Goal: Complete application form: Complete application form

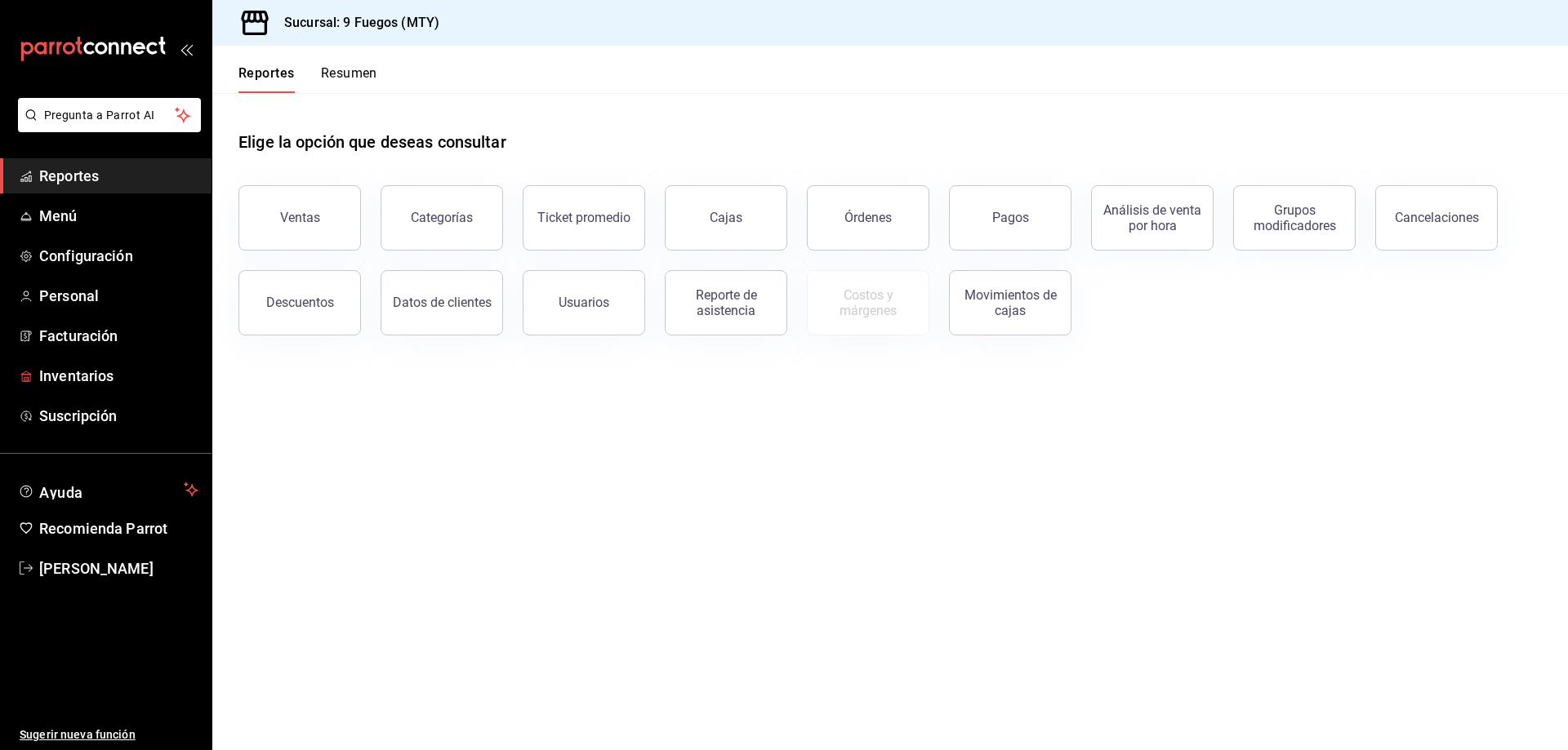
click at [99, 336] on span "Facturación" at bounding box center [119, 336] width 159 height 22
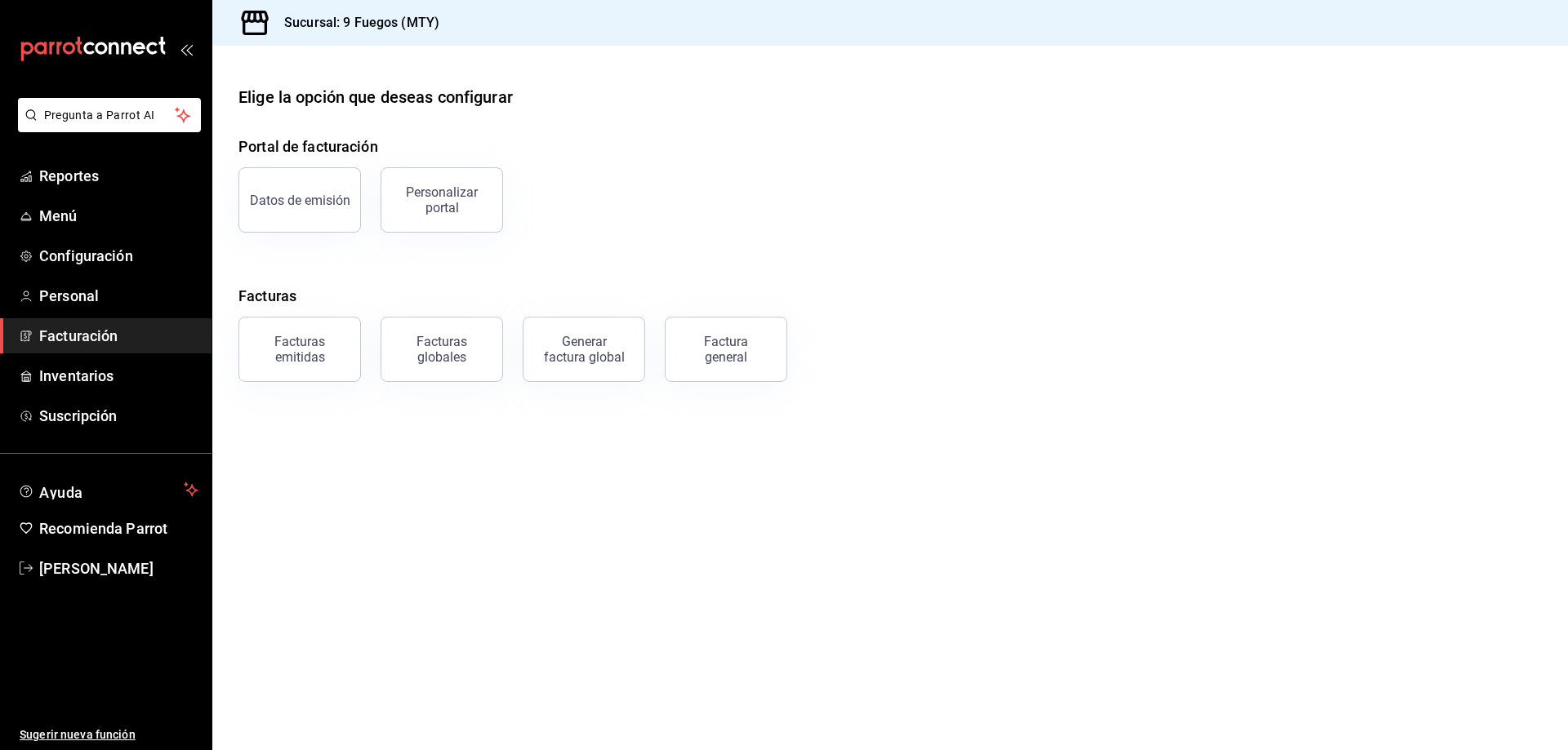
click at [319, 347] on div "Facturas emitidas" at bounding box center [300, 349] width 101 height 31
click at [346, 210] on html "Pregunta a Parrot AI Reportes Menú Configuración Personal Facturación Inventari…" at bounding box center [784, 375] width 1568 height 750
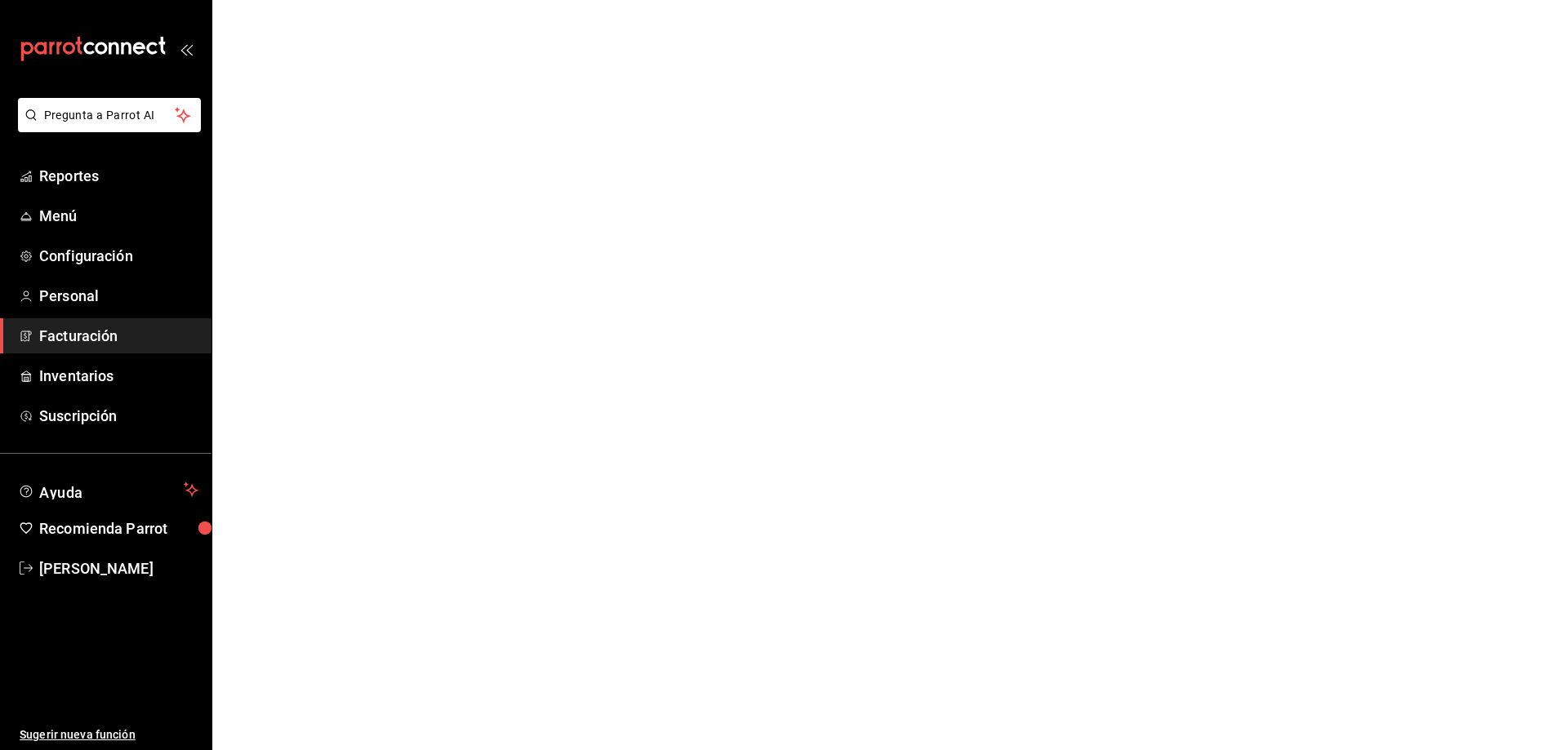
click at [93, 340] on span "Facturación" at bounding box center [119, 336] width 159 height 22
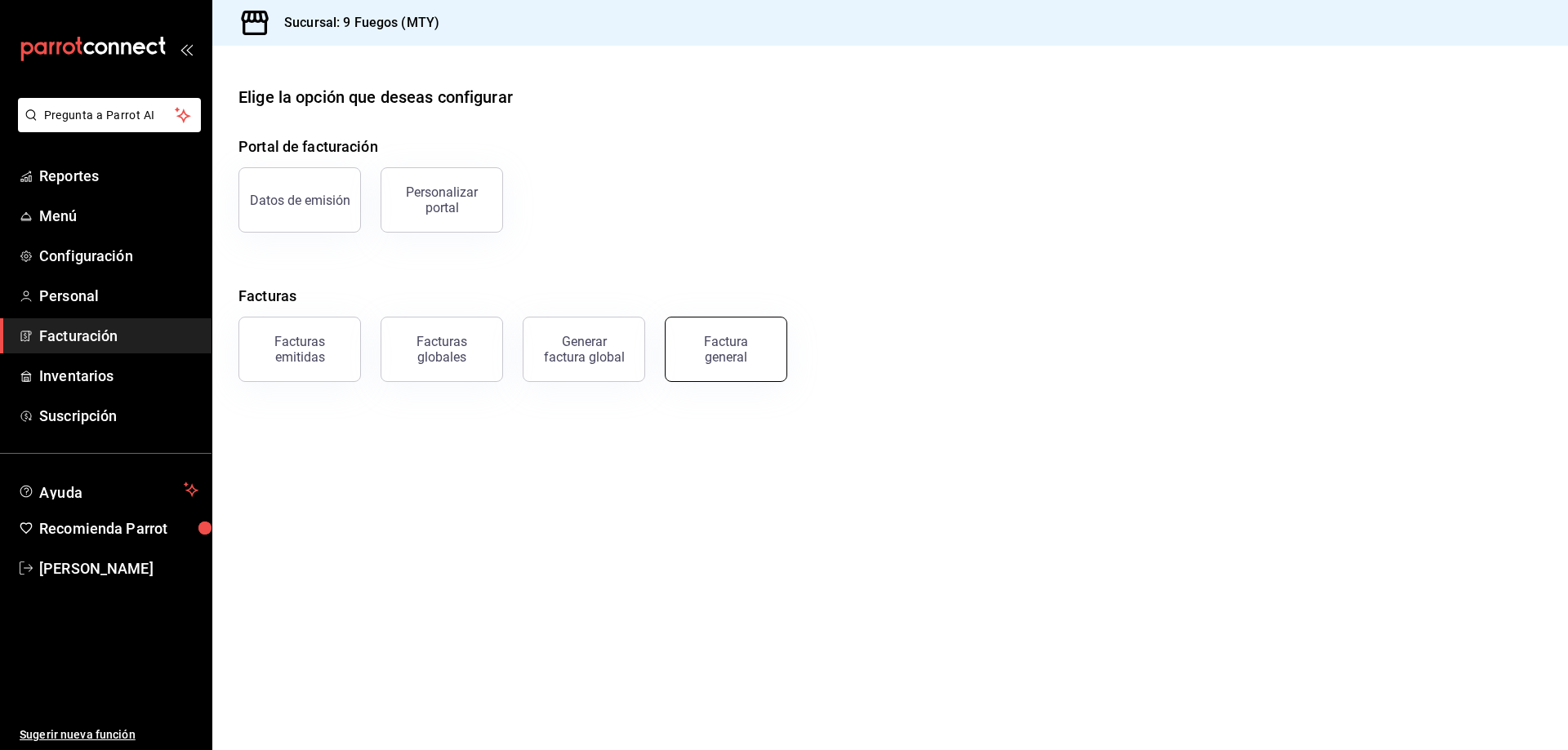
click at [701, 355] on div "Factura general" at bounding box center [726, 349] width 82 height 31
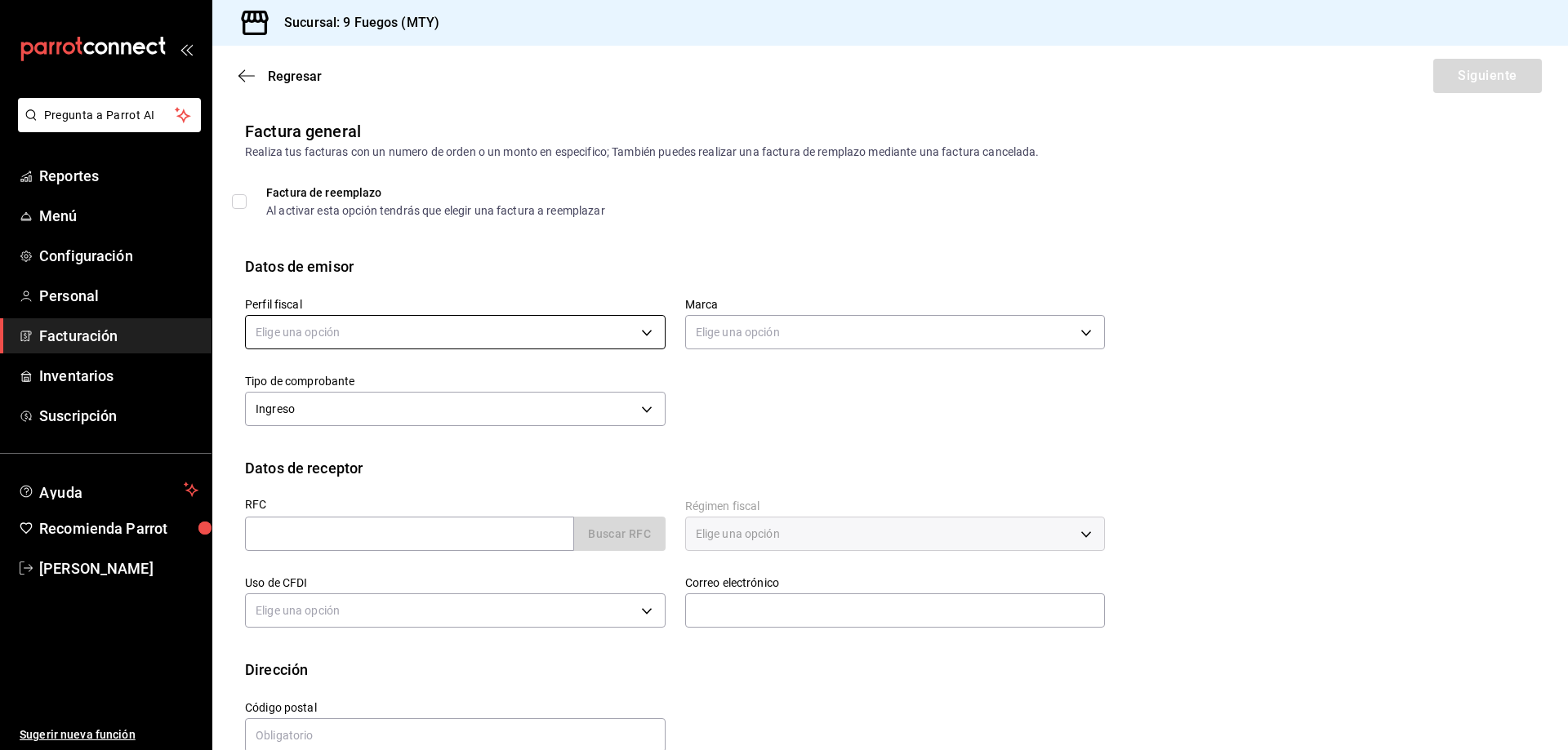
click at [527, 301] on body "Pregunta a Parrot AI Reportes Menú Configuración Personal Facturación Inventari…" at bounding box center [784, 375] width 1568 height 750
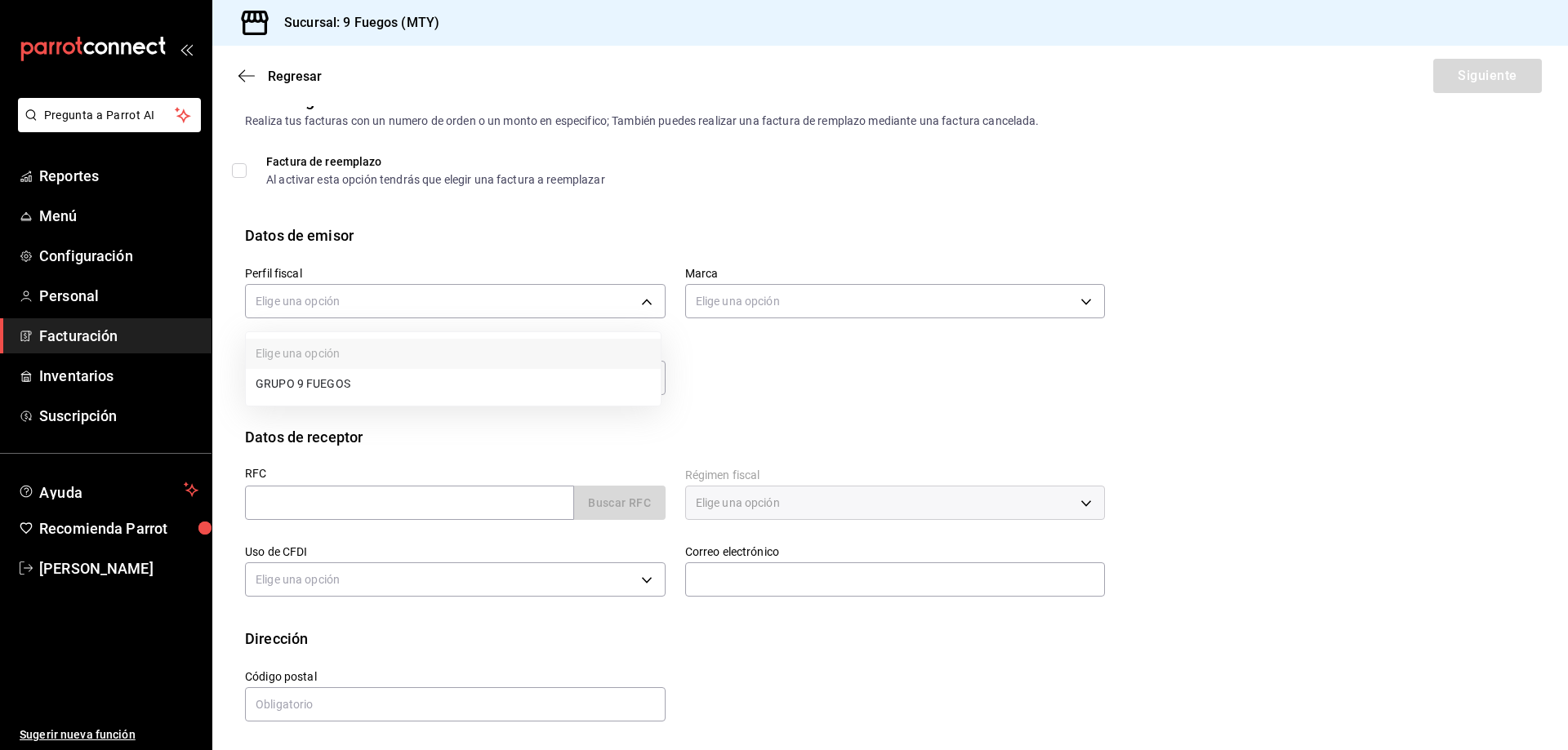
click at [401, 381] on li "GRUPO 9 FUEGOS" at bounding box center [452, 383] width 415 height 30
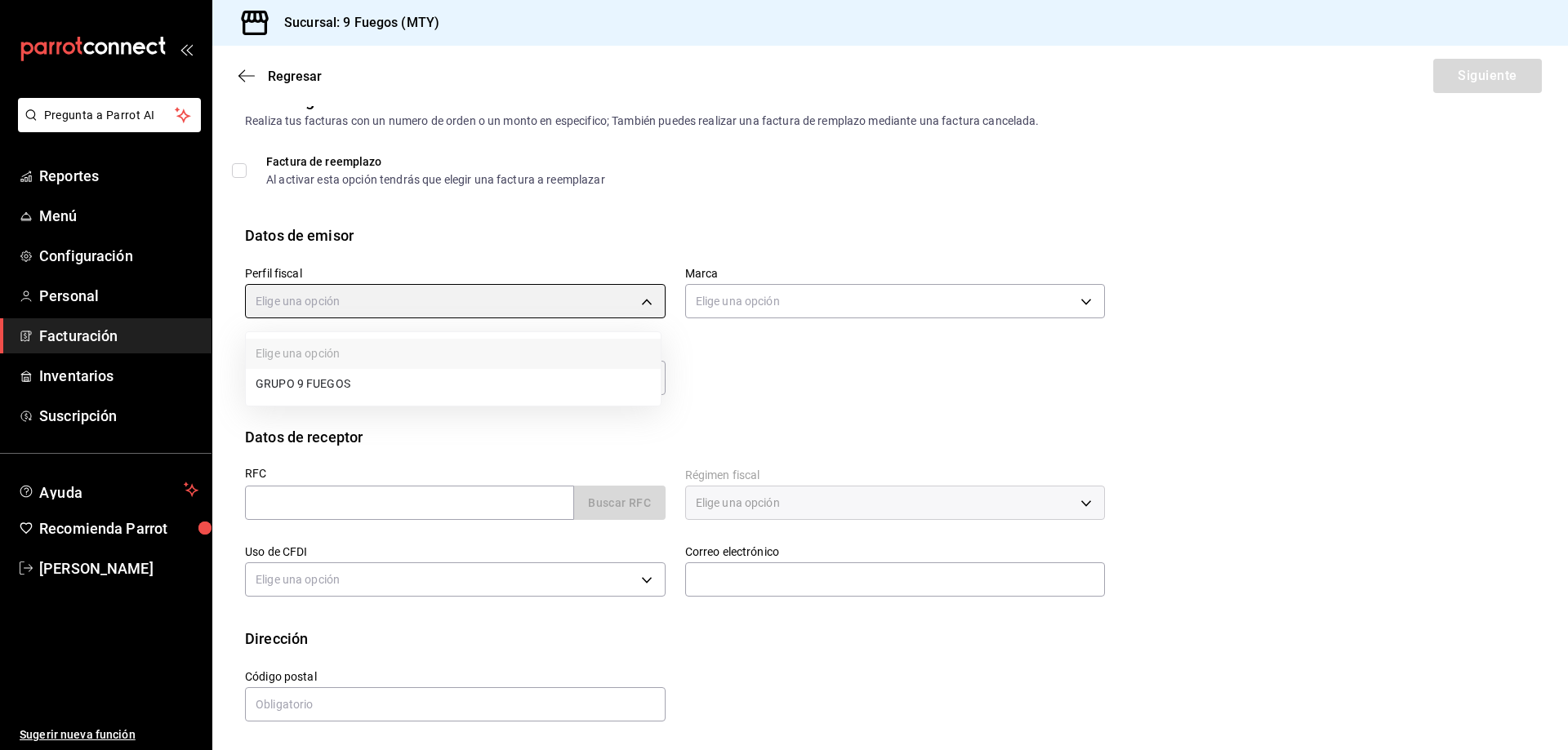
type input "fc3fa4f2-3545-4962-8f85-52aaac1b88e1"
type input "4a3df261-e1b8-48be-829d-093db8c32d8f"
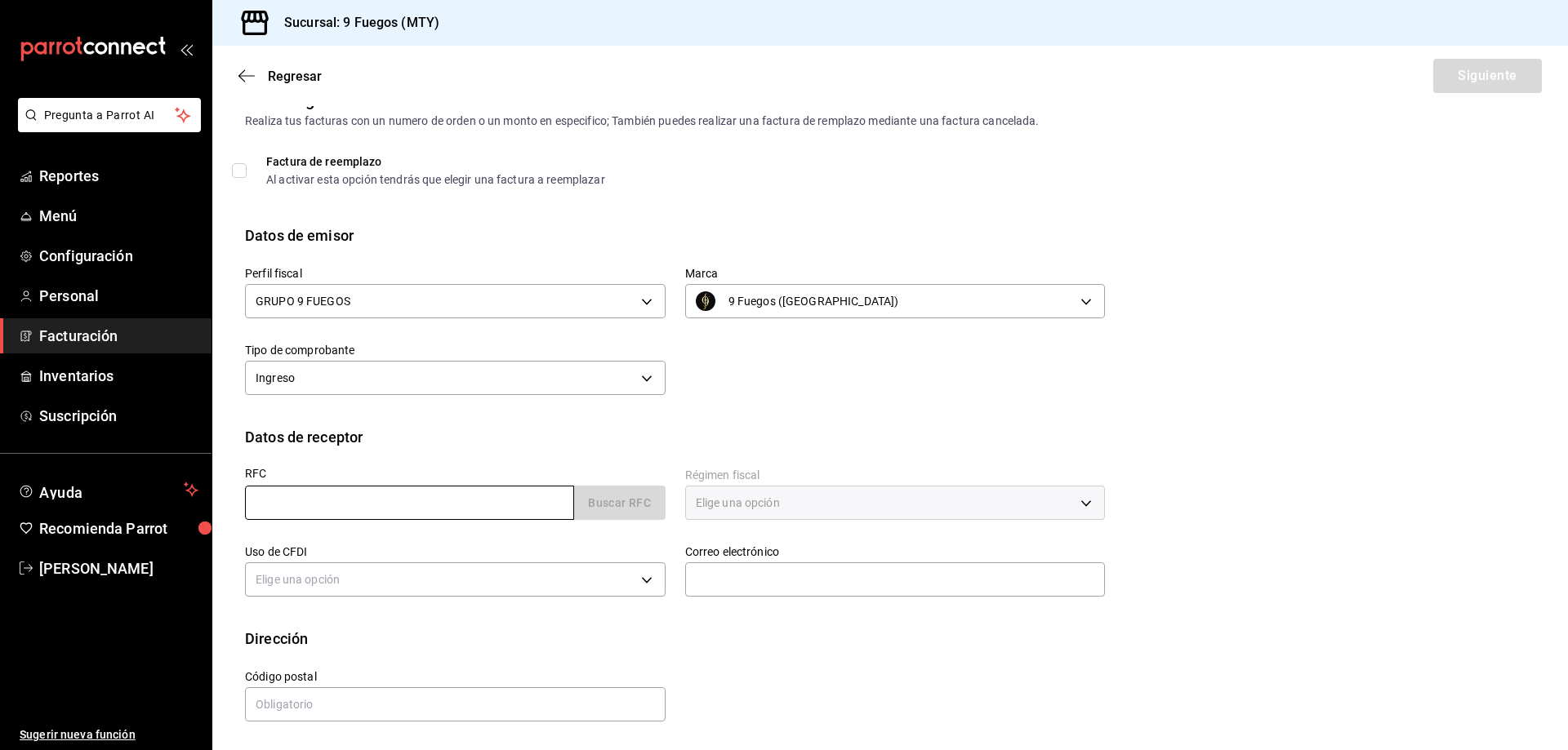
drag, startPoint x: 436, startPoint y: 498, endPoint x: 429, endPoint y: 507, distance: 11.4
click at [435, 498] on input "text" at bounding box center [409, 503] width 329 height 34
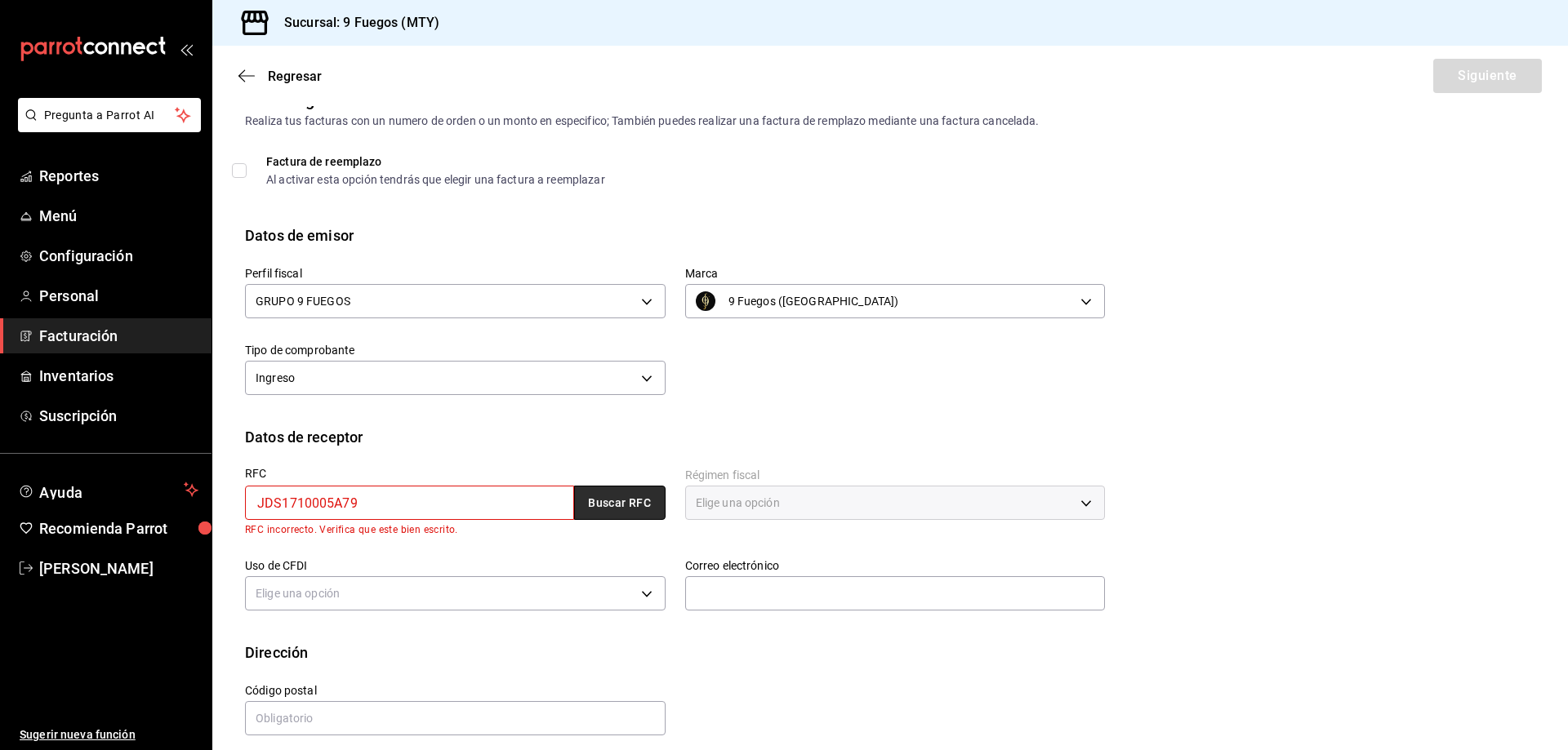
click at [619, 495] on button "Buscar RFC" at bounding box center [619, 503] width 91 height 34
click at [321, 510] on input "JDS1710005A79" at bounding box center [409, 503] width 329 height 34
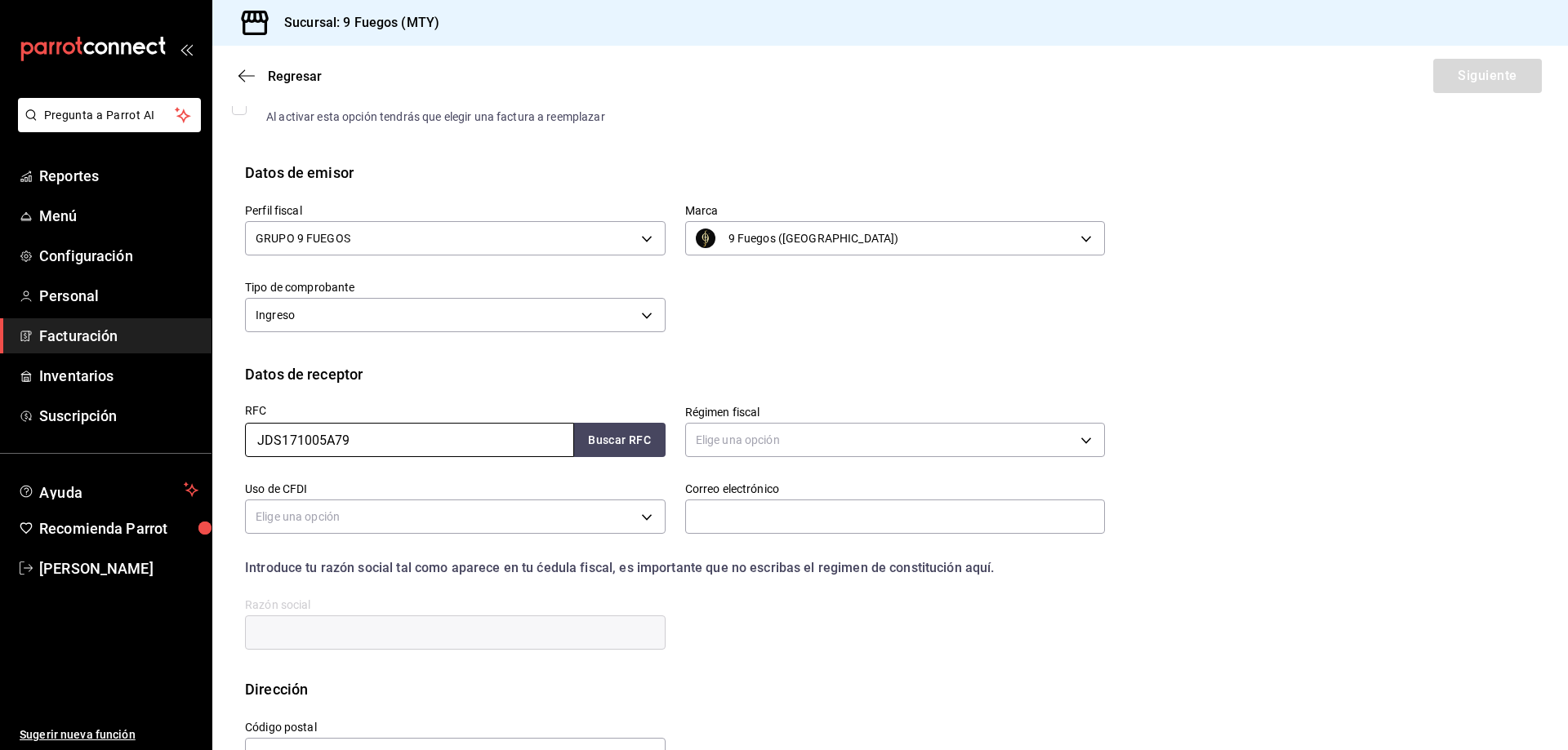
scroll to position [144, 0]
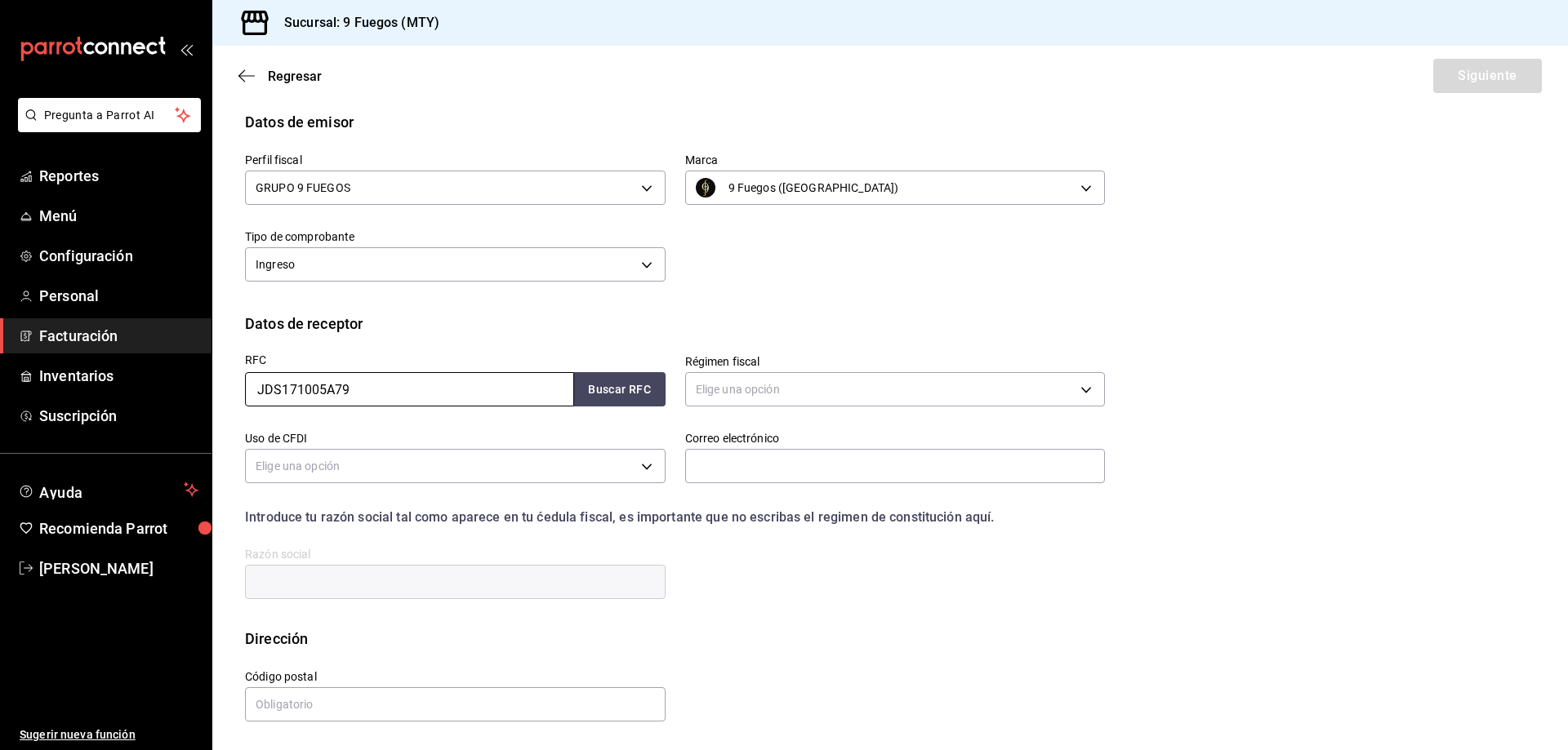
type input "JDS171005A79"
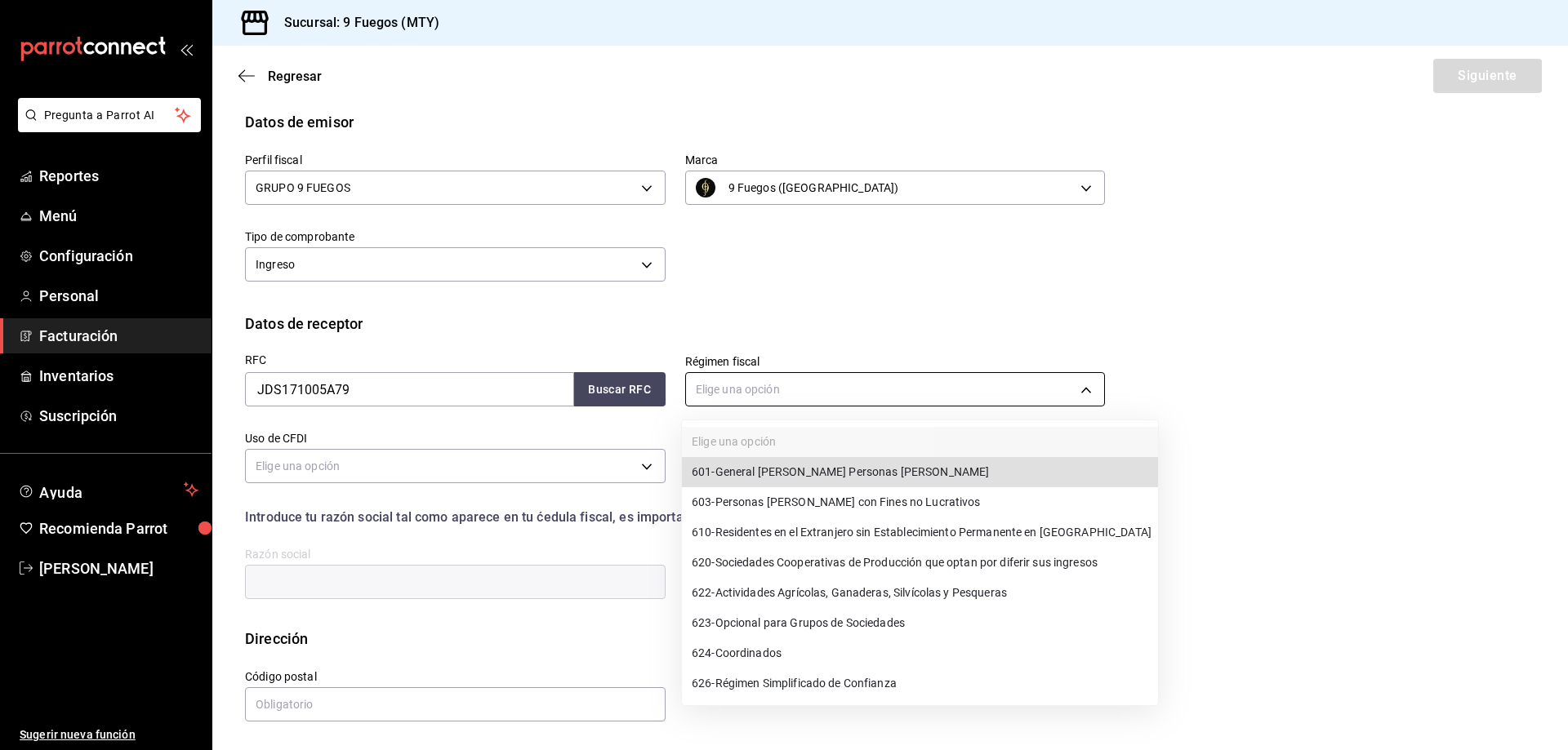
click at [784, 392] on body "Pregunta a Parrot AI Reportes Menú Configuración Personal Facturación Inventari…" at bounding box center [784, 375] width 1568 height 750
click at [807, 478] on span "601 - General de Ley Personas Morales" at bounding box center [840, 472] width 297 height 17
type input "601"
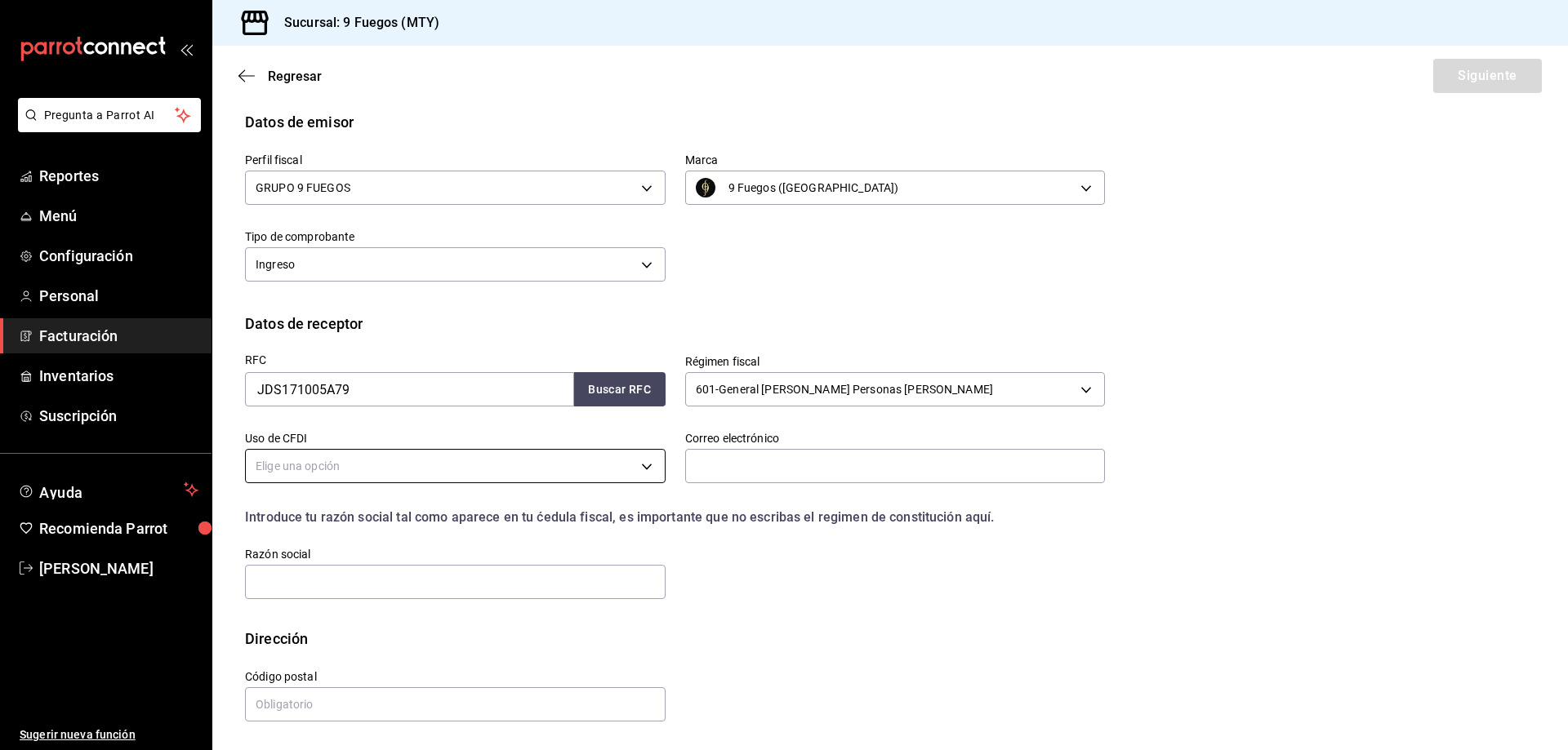
click at [601, 477] on body "Pregunta a Parrot AI Reportes Menú Configuración Personal Facturación Inventari…" at bounding box center [784, 375] width 1568 height 750
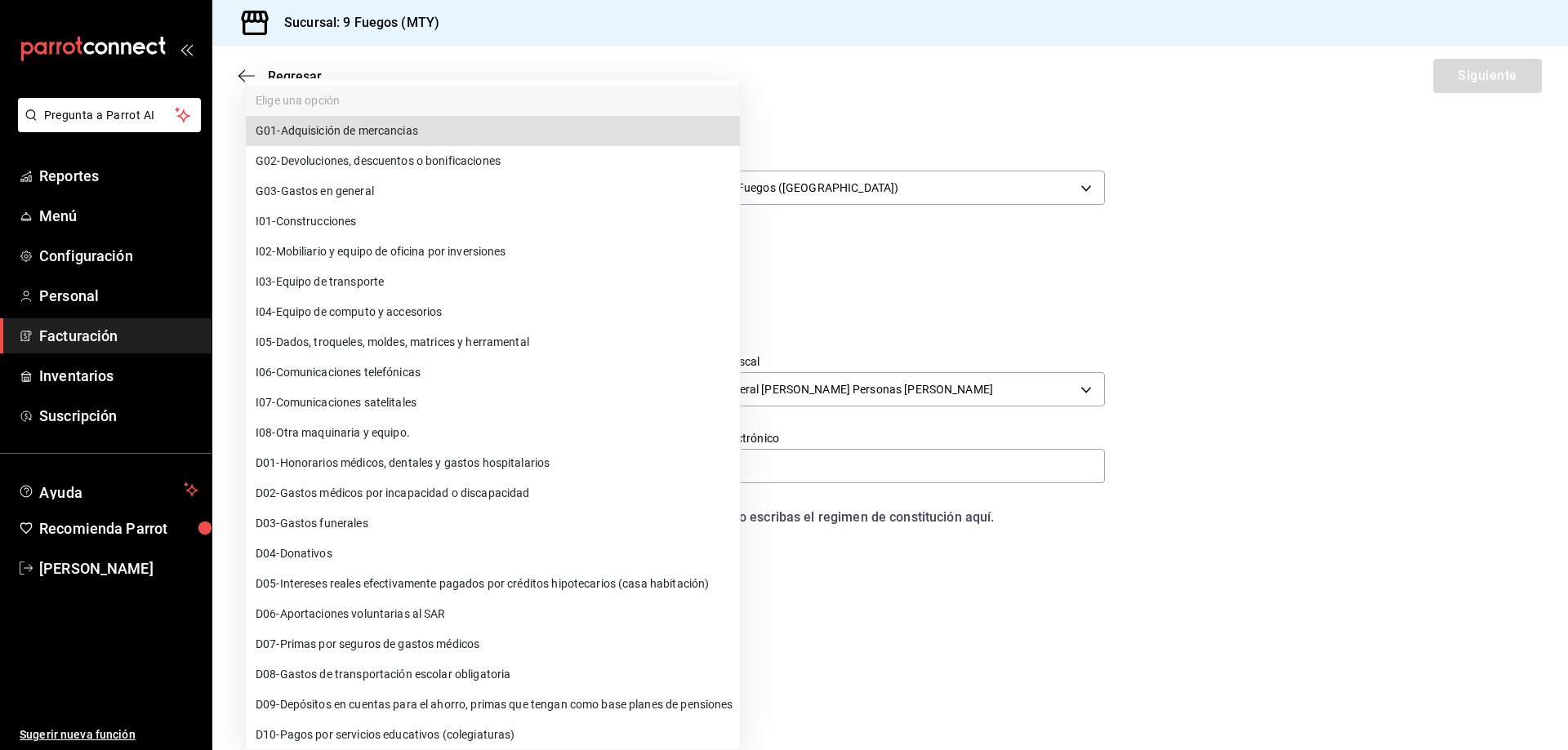
click at [444, 201] on li "G03 - Gastos en general" at bounding box center [492, 191] width 494 height 30
type input "G03"
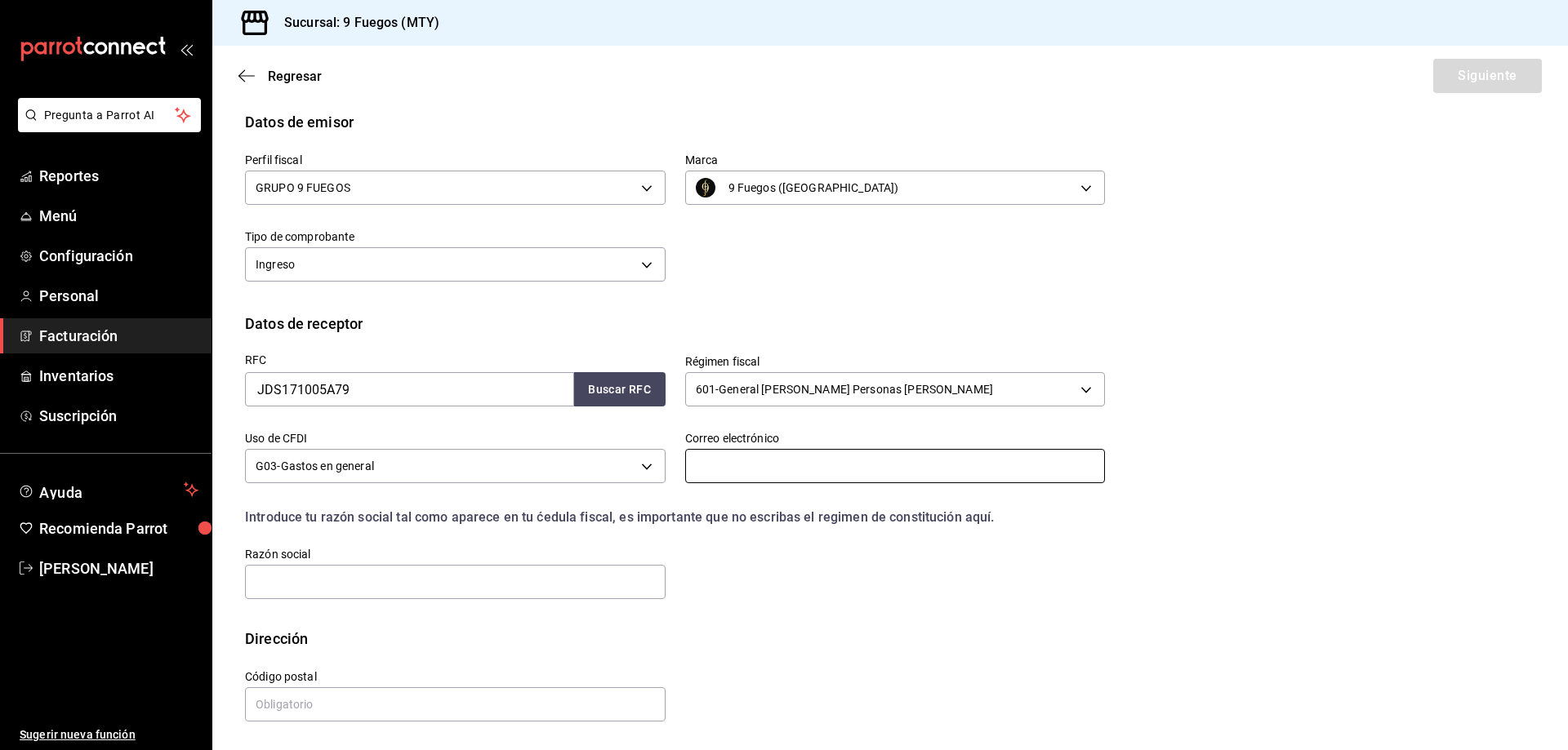
paste input "Alejandro Lozano <LozanoAlejandro@JohnDeere.com>"
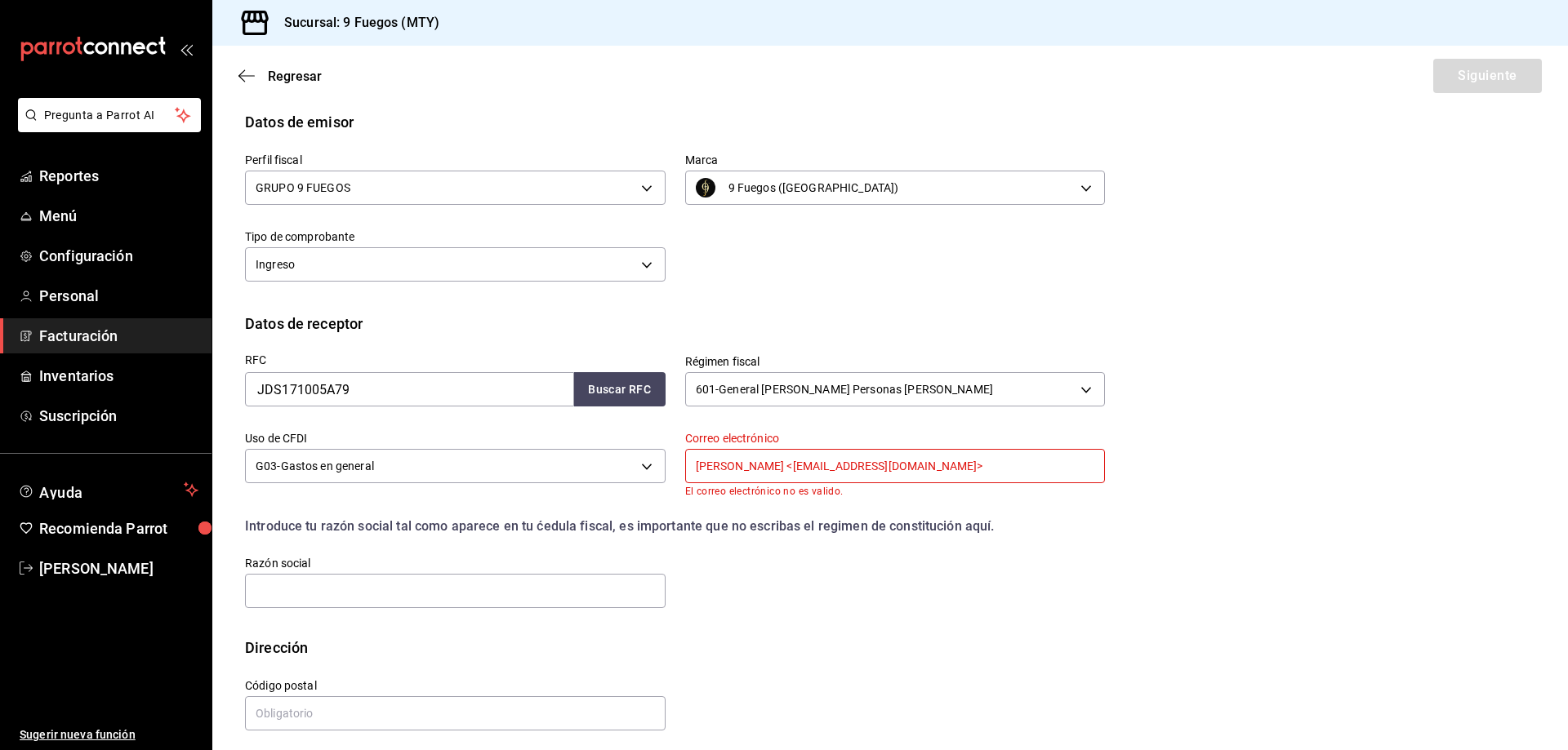
click at [1003, 481] on input "Alejandro Lozano <LozanoAlejandro@JohnDeere.com>" at bounding box center [895, 466] width 420 height 34
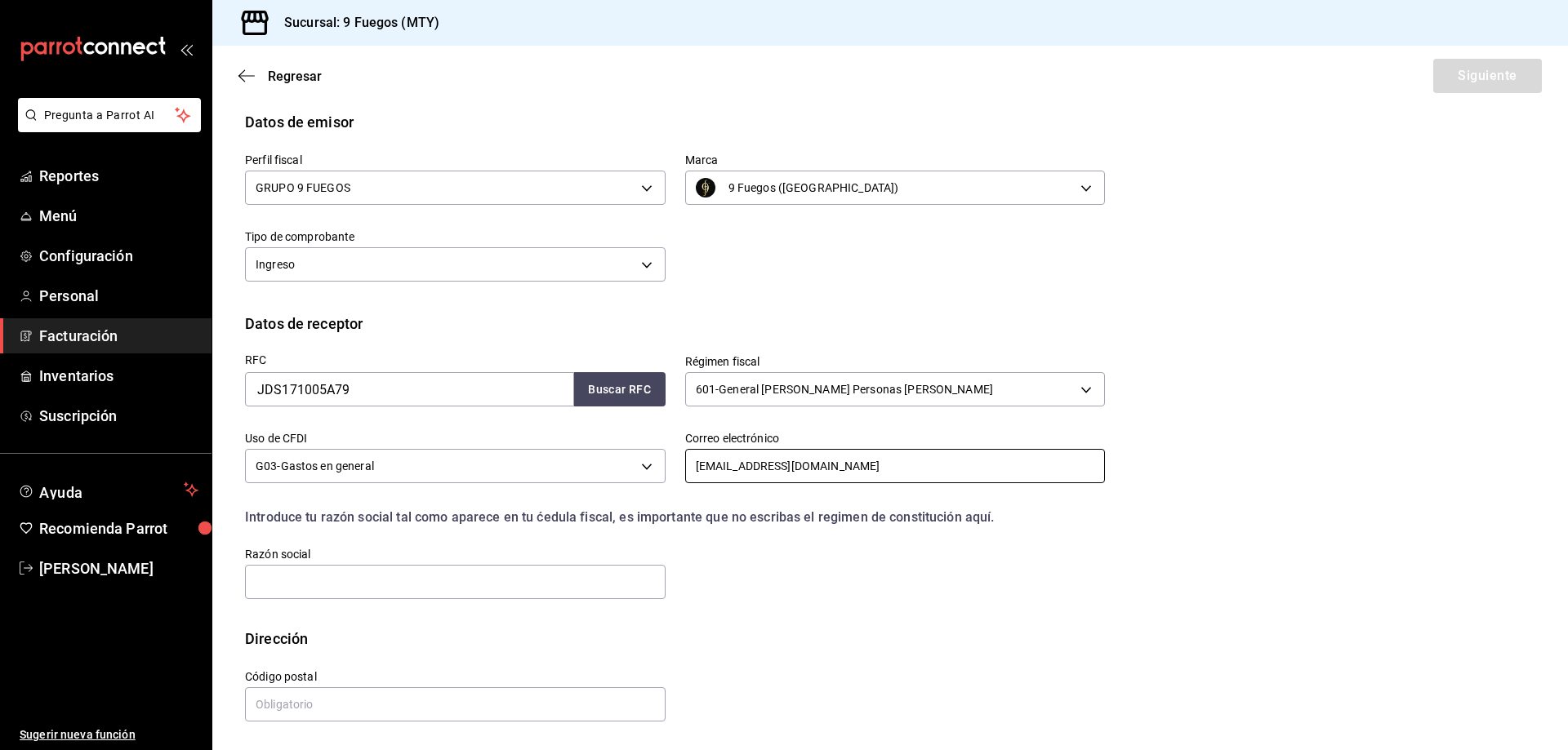
type input "LozanoAlejandro@JohnDeere.com"
click at [1475, 452] on div "RFC JDS171005A79 Buscar RFC Régimen fiscal 601 - General de Ley Personas Morale…" at bounding box center [889, 481] width 1290 height 293
click at [477, 576] on input "text" at bounding box center [454, 582] width 420 height 34
drag, startPoint x: 398, startPoint y: 392, endPoint x: 241, endPoint y: 400, distance: 157.2
click at [245, 400] on div "RFC JDS171005A79 Buscar RFC" at bounding box center [445, 372] width 441 height 76
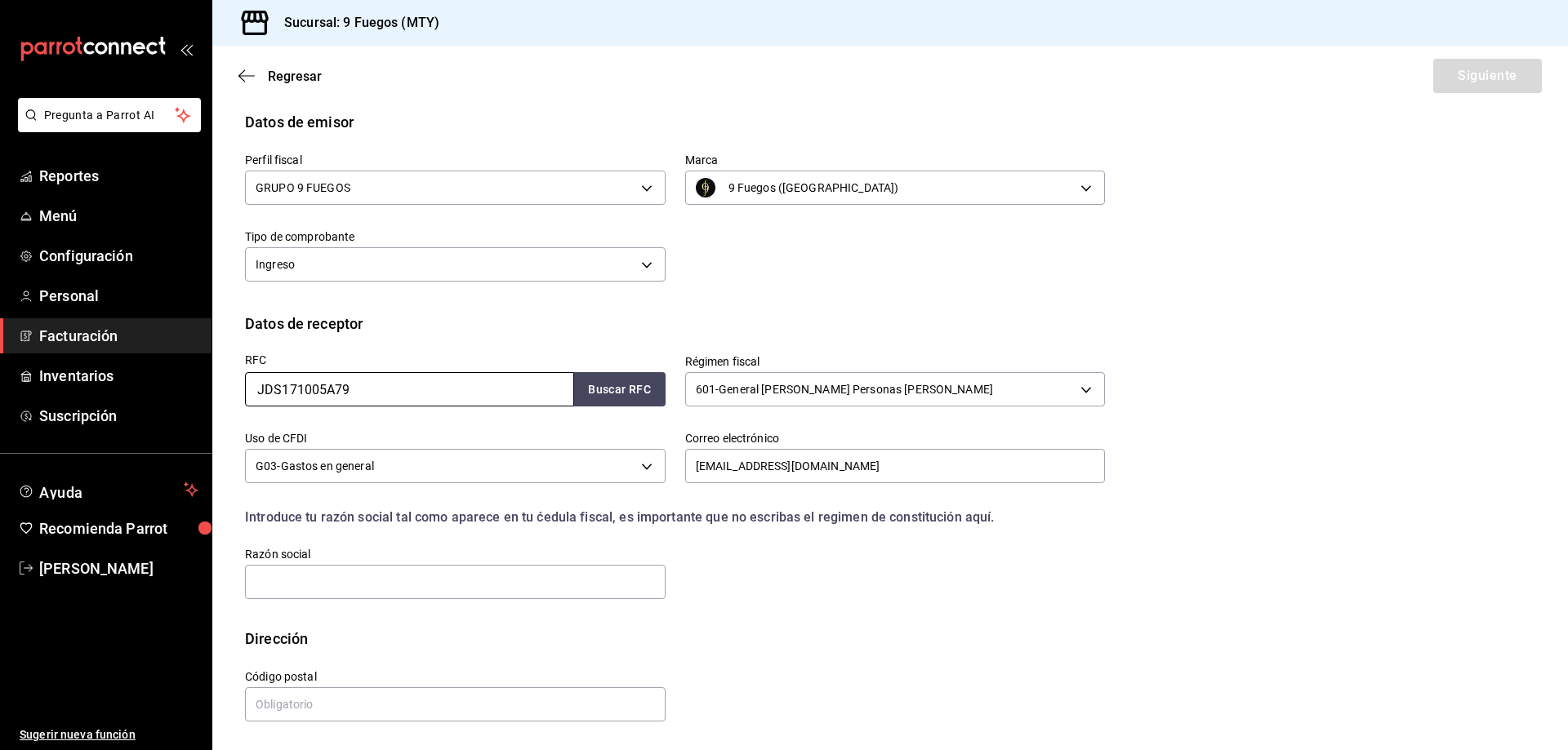
type input "J"
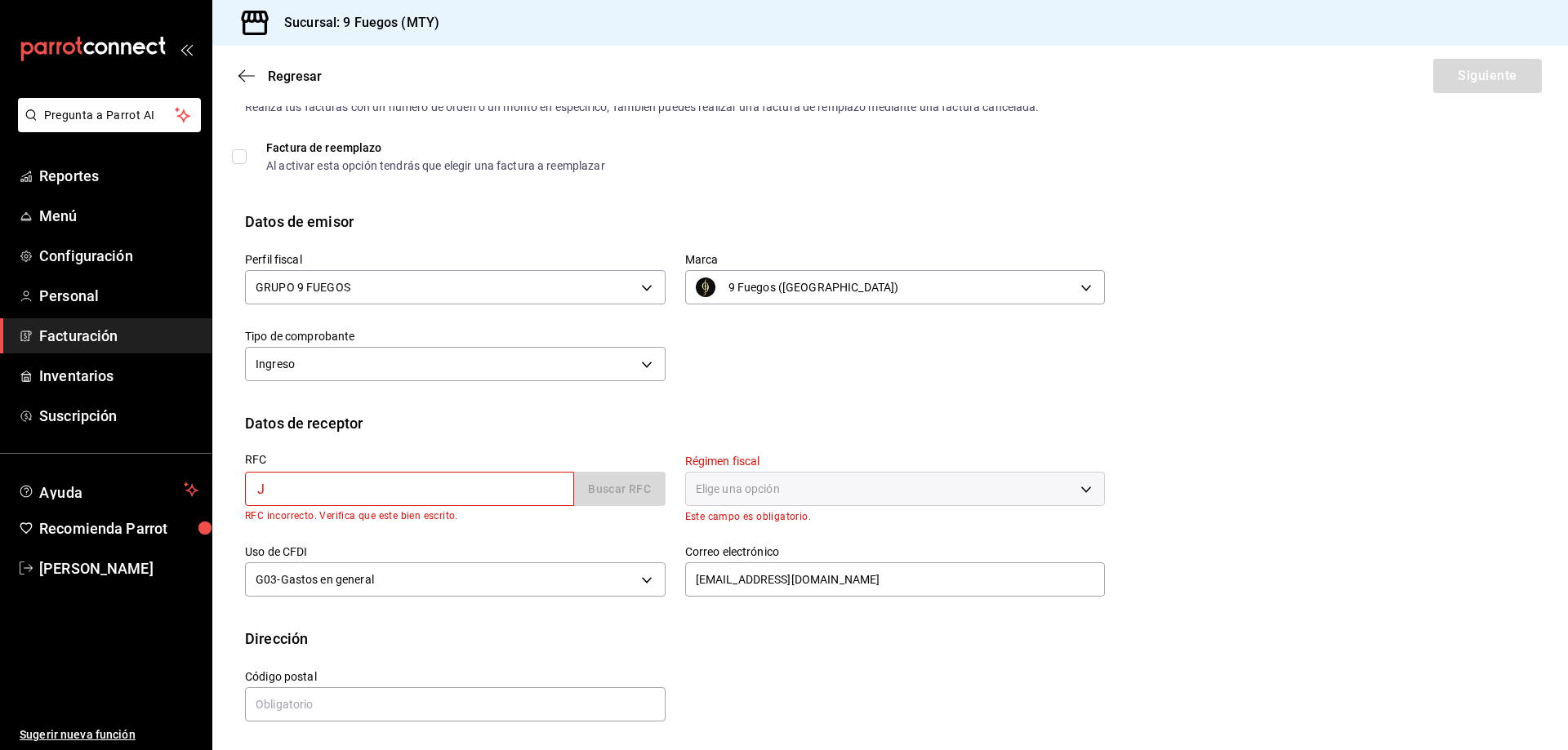
scroll to position [45, 0]
type input "JDS171005A79"
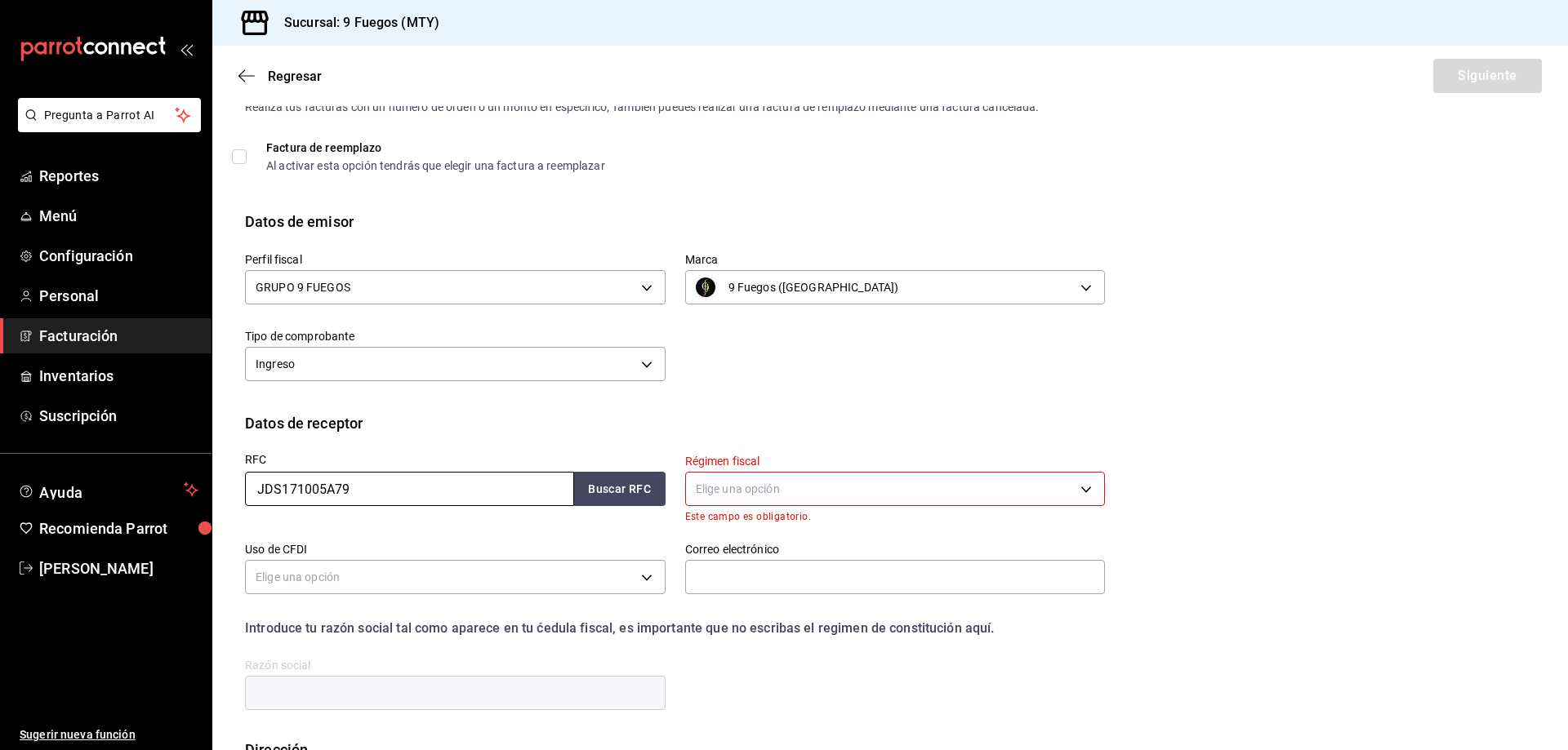
scroll to position [144, 0]
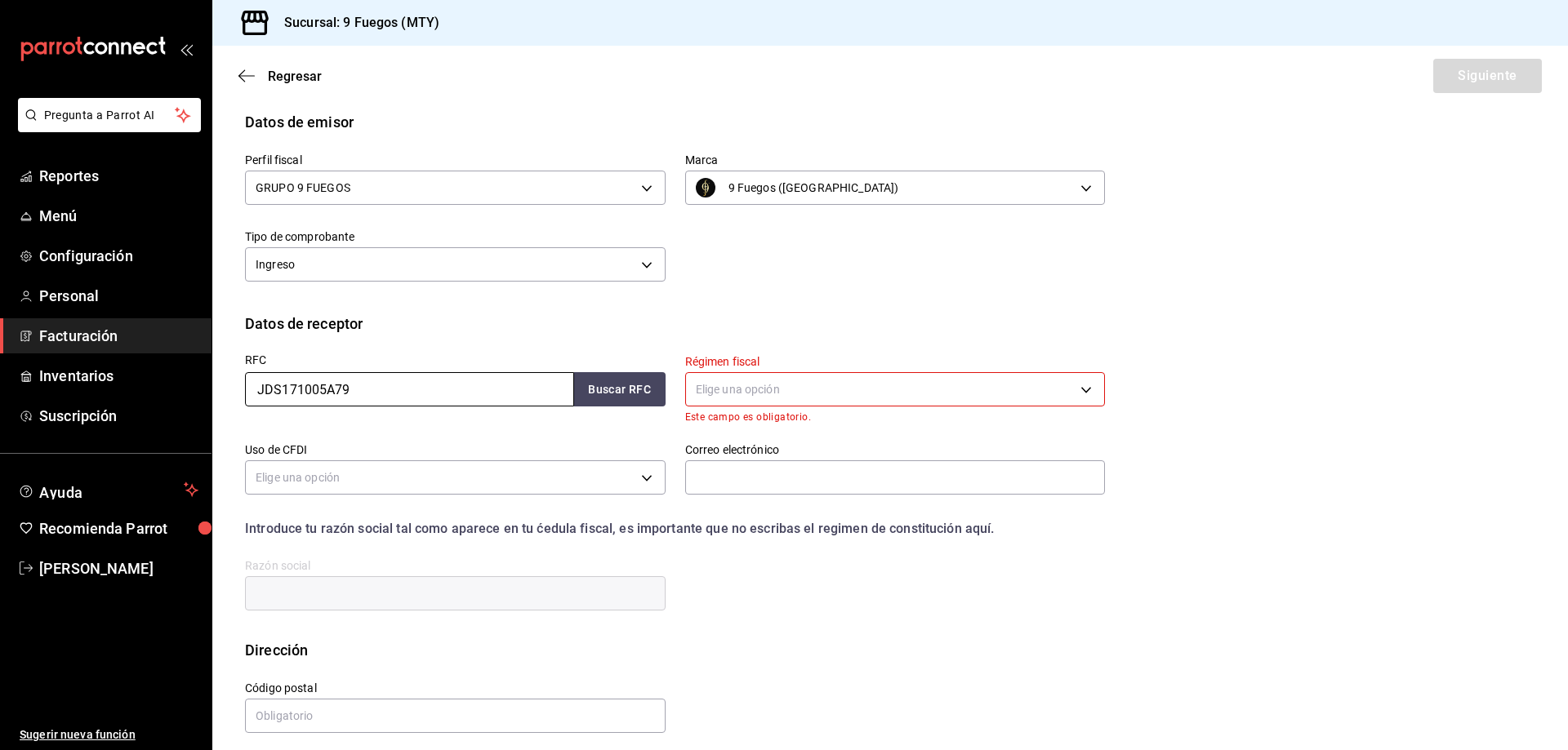
type input "JDS171005A79"
click at [800, 386] on body "Pregunta a Parrot AI Reportes Menú Configuración Personal Facturación Inventari…" at bounding box center [784, 375] width 1568 height 750
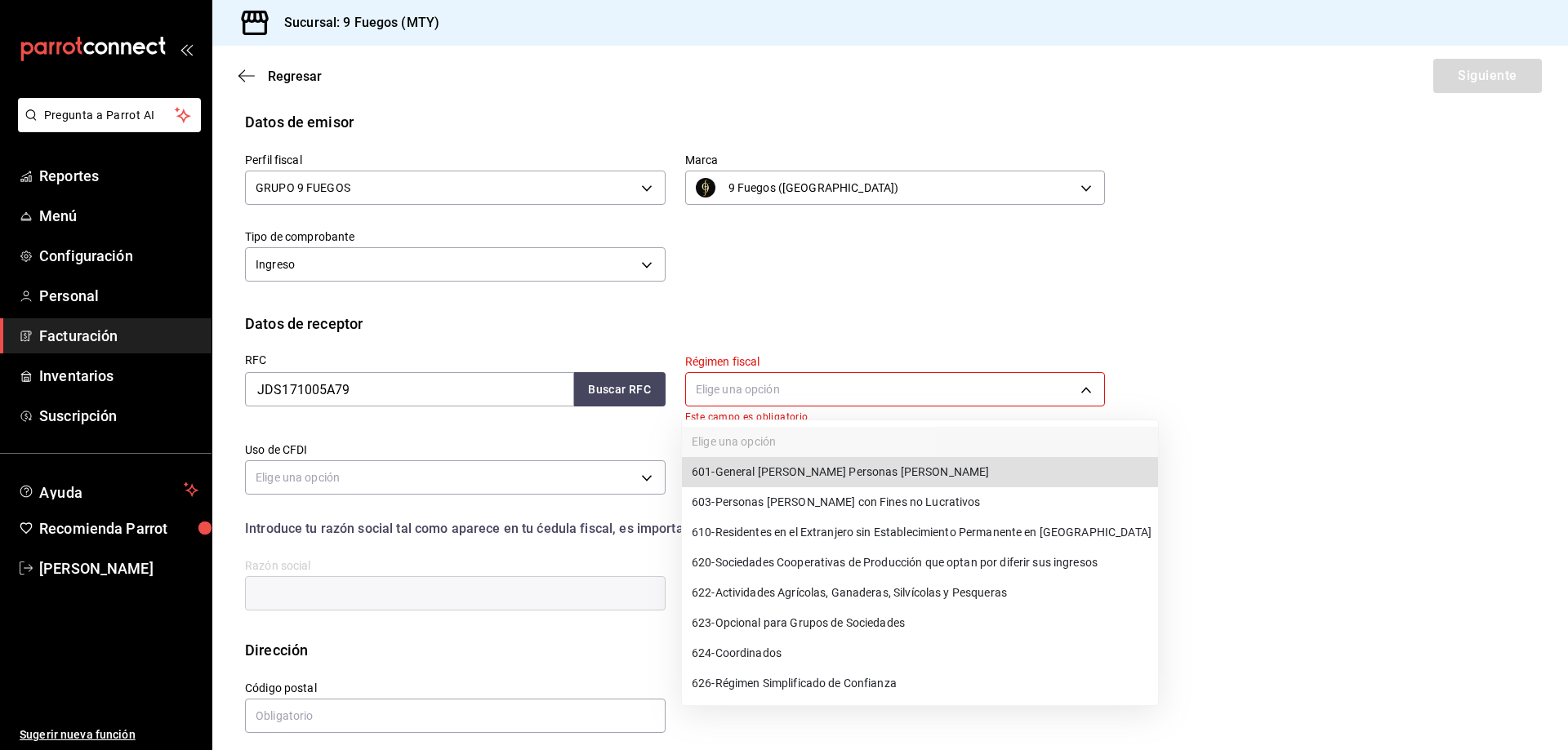
drag, startPoint x: 818, startPoint y: 473, endPoint x: 813, endPoint y: 507, distance: 34.4
click at [813, 507] on ul "Elige una opción 601 - General de Ley Personas Morales 603 - Personas Morales c…" at bounding box center [921, 562] width 476 height 285
click at [875, 442] on ul "Elige una opción 601 - General de Ley Personas Morales 603 - Personas Morales c…" at bounding box center [921, 562] width 476 height 285
click at [844, 470] on span "601 - General de Ley Personas Morales" at bounding box center [840, 472] width 297 height 17
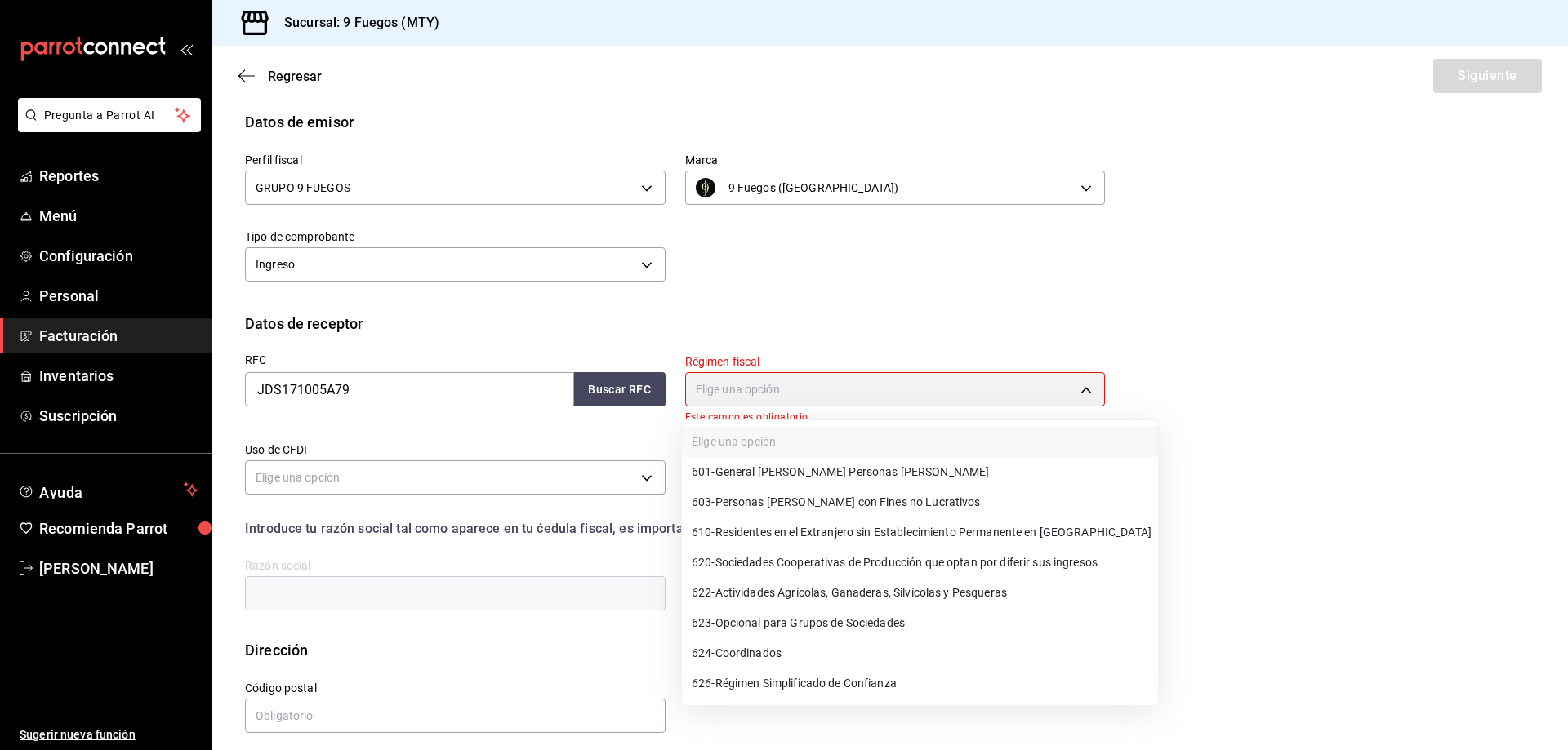
type input "601"
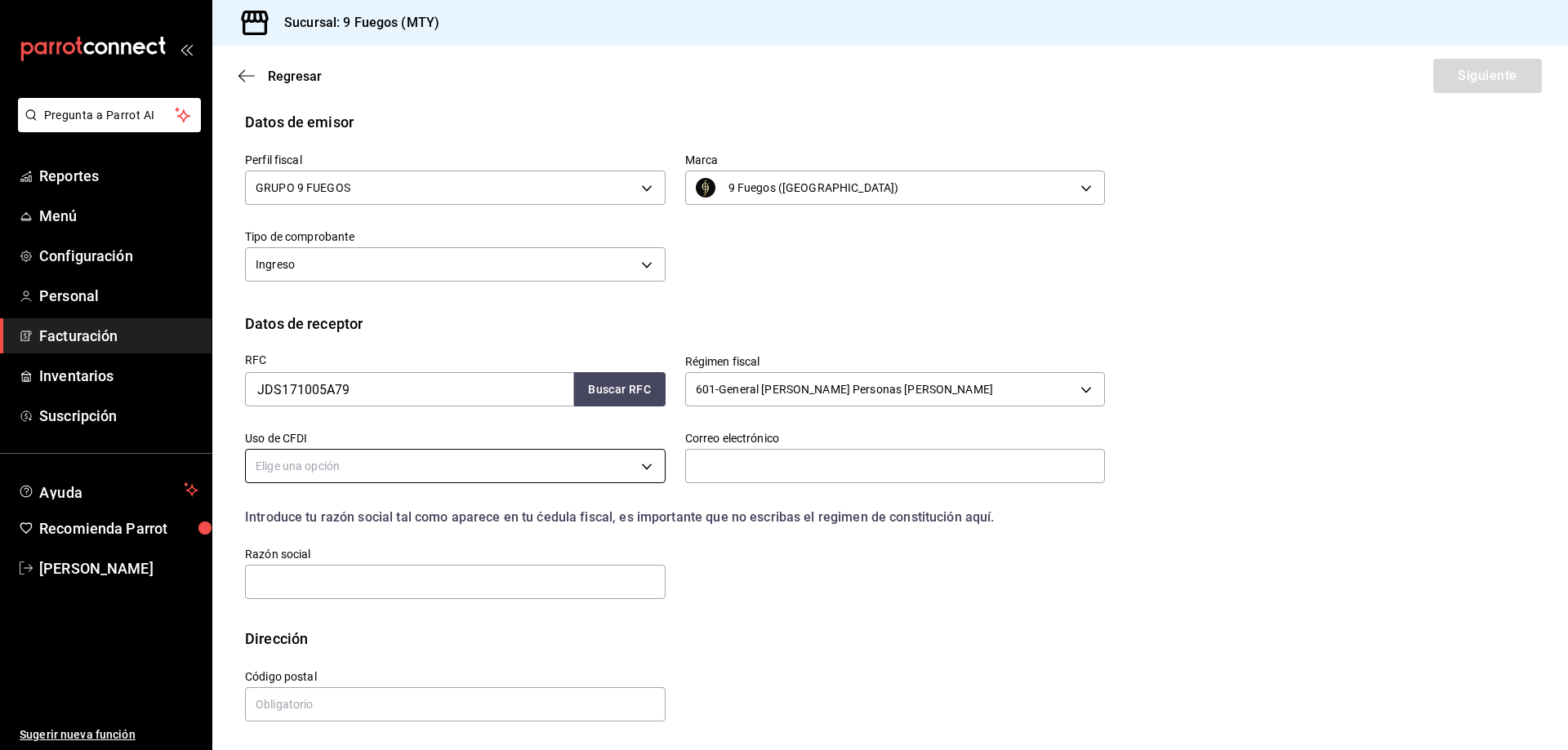
click at [532, 470] on body "Pregunta a Parrot AI Reportes Menú Configuración Personal Facturación Inventari…" at bounding box center [784, 375] width 1568 height 750
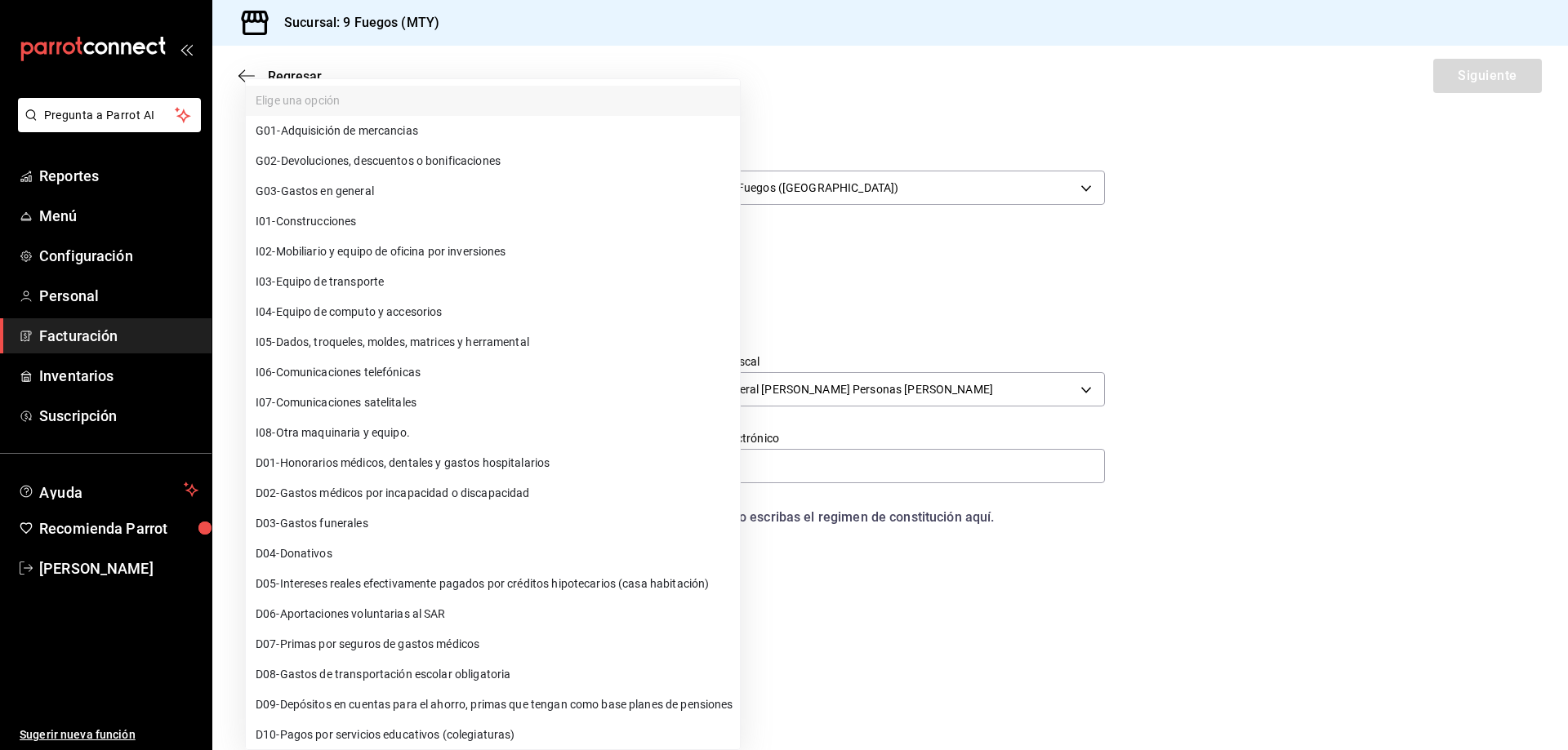
click at [337, 193] on span "G03 - Gastos en general" at bounding box center [315, 191] width 119 height 17
type input "G03"
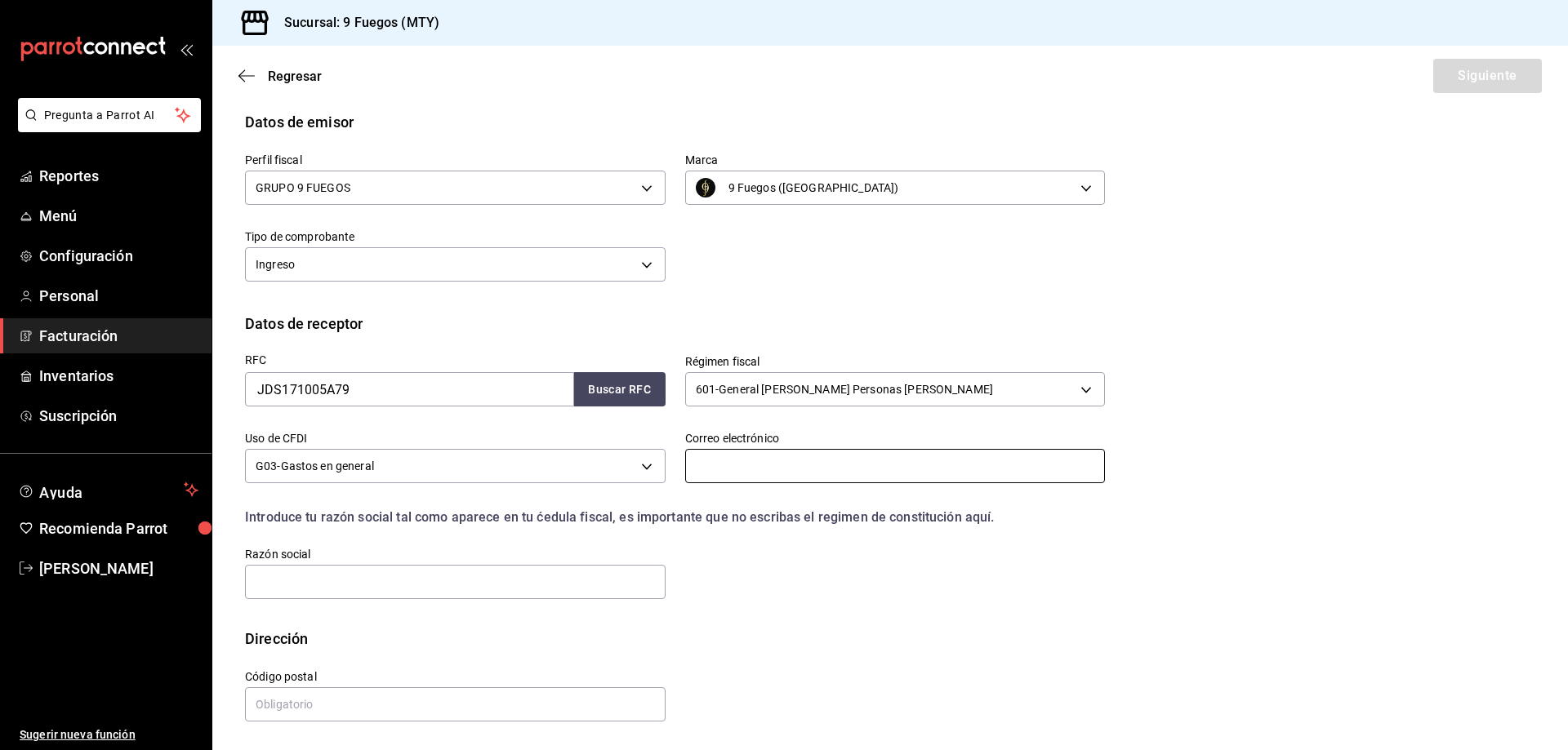
click at [776, 473] on input "text" at bounding box center [895, 466] width 420 height 34
paste input "Alejandro Lozano <LozanoAlejandro@JohnDeere.com>"
type input "LozanoAlejandro@JohnDeere.com"
click at [494, 589] on input "text" at bounding box center [454, 582] width 420 height 34
click at [579, 313] on div "Datos de receptor" at bounding box center [889, 324] width 1290 height 22
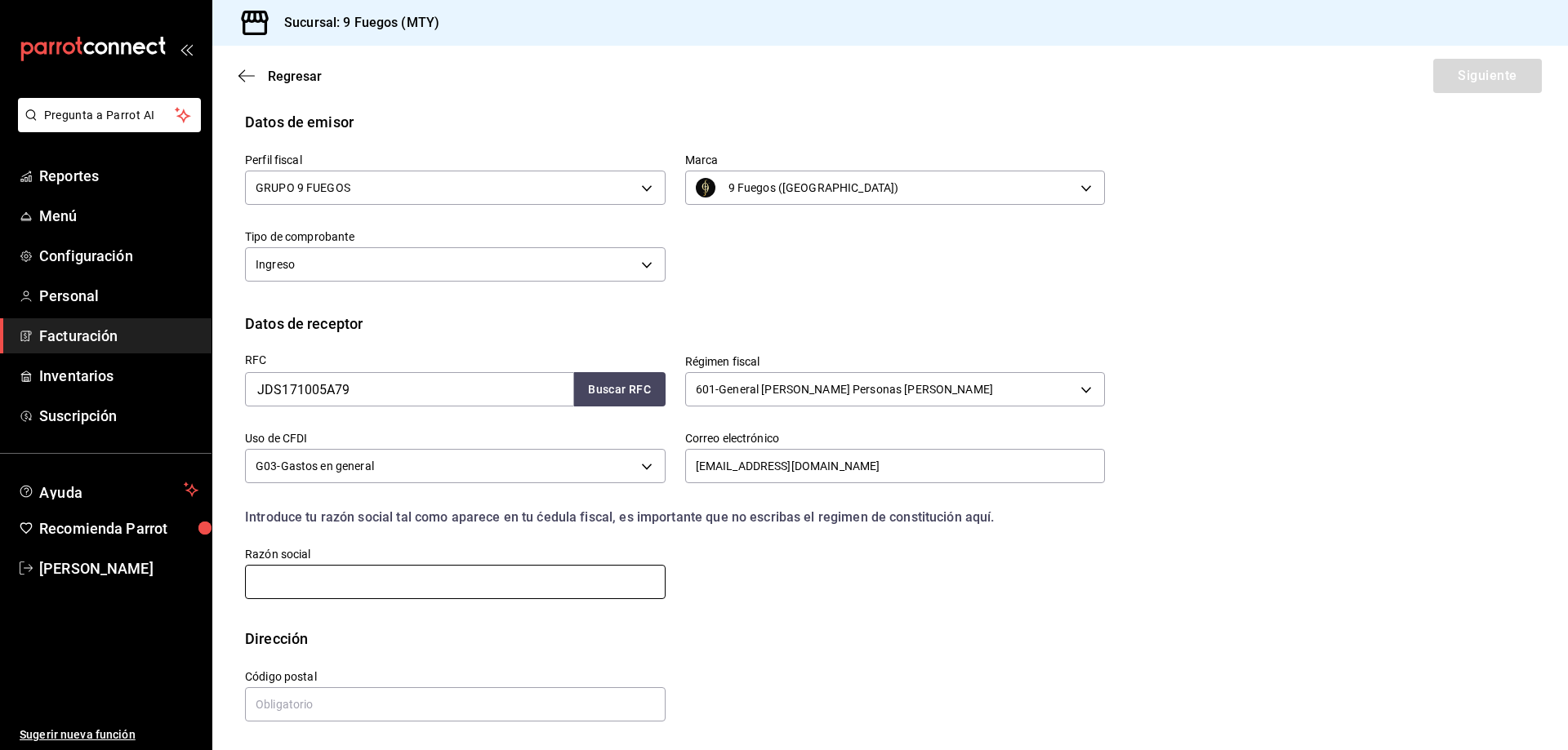
click at [401, 575] on input "text" at bounding box center [454, 582] width 420 height 34
type input "JOHN DEERE SHARED SERVICES MEXICO"
click at [435, 698] on input "text" at bounding box center [454, 704] width 420 height 34
click at [560, 699] on input "text" at bounding box center [454, 704] width 420 height 34
type input "66210"
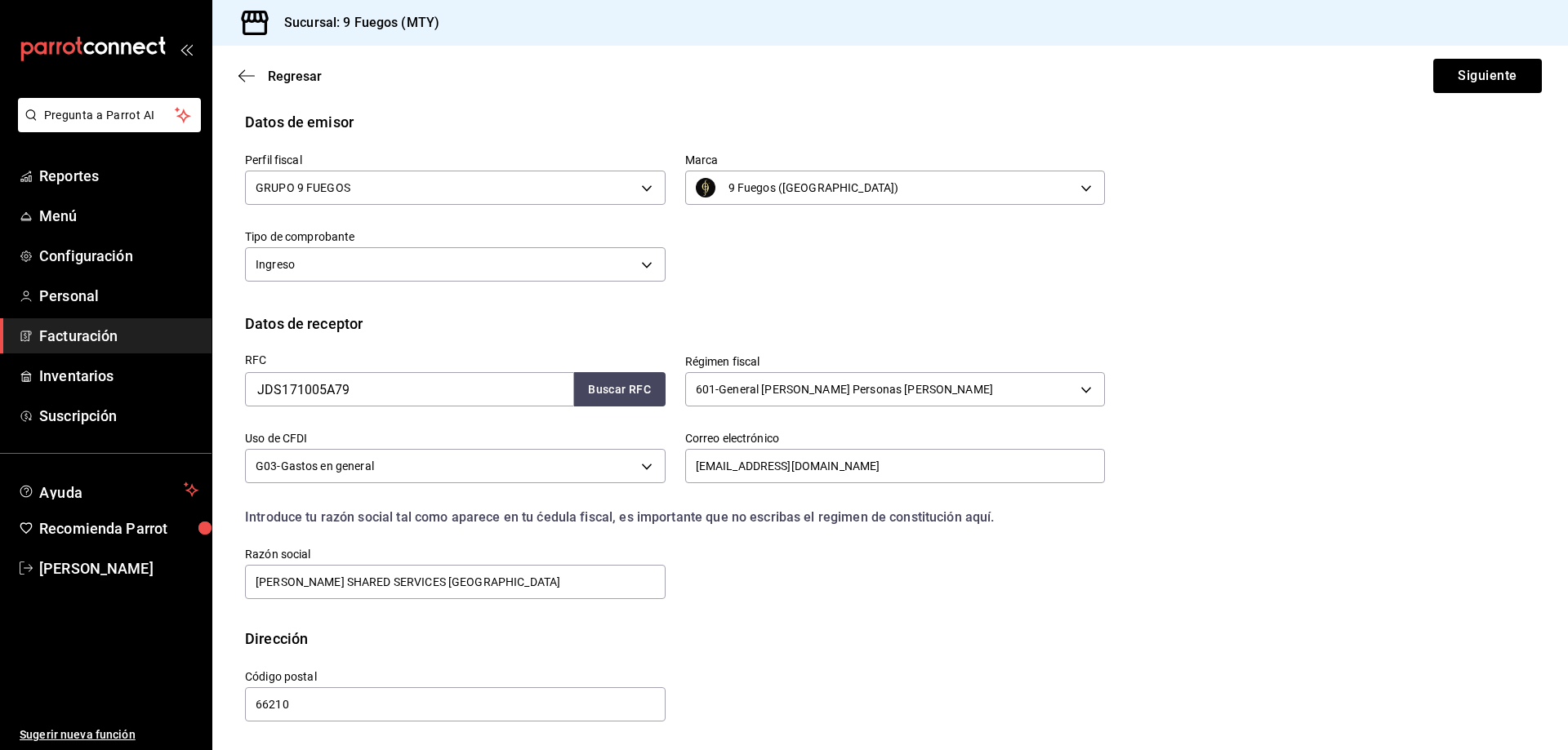
click at [788, 638] on div "Dirección" at bounding box center [889, 639] width 1290 height 22
drag, startPoint x: 1493, startPoint y: 77, endPoint x: 1013, endPoint y: 427, distance: 594.1
click at [1493, 77] on button "Siguiente" at bounding box center [1488, 75] width 109 height 34
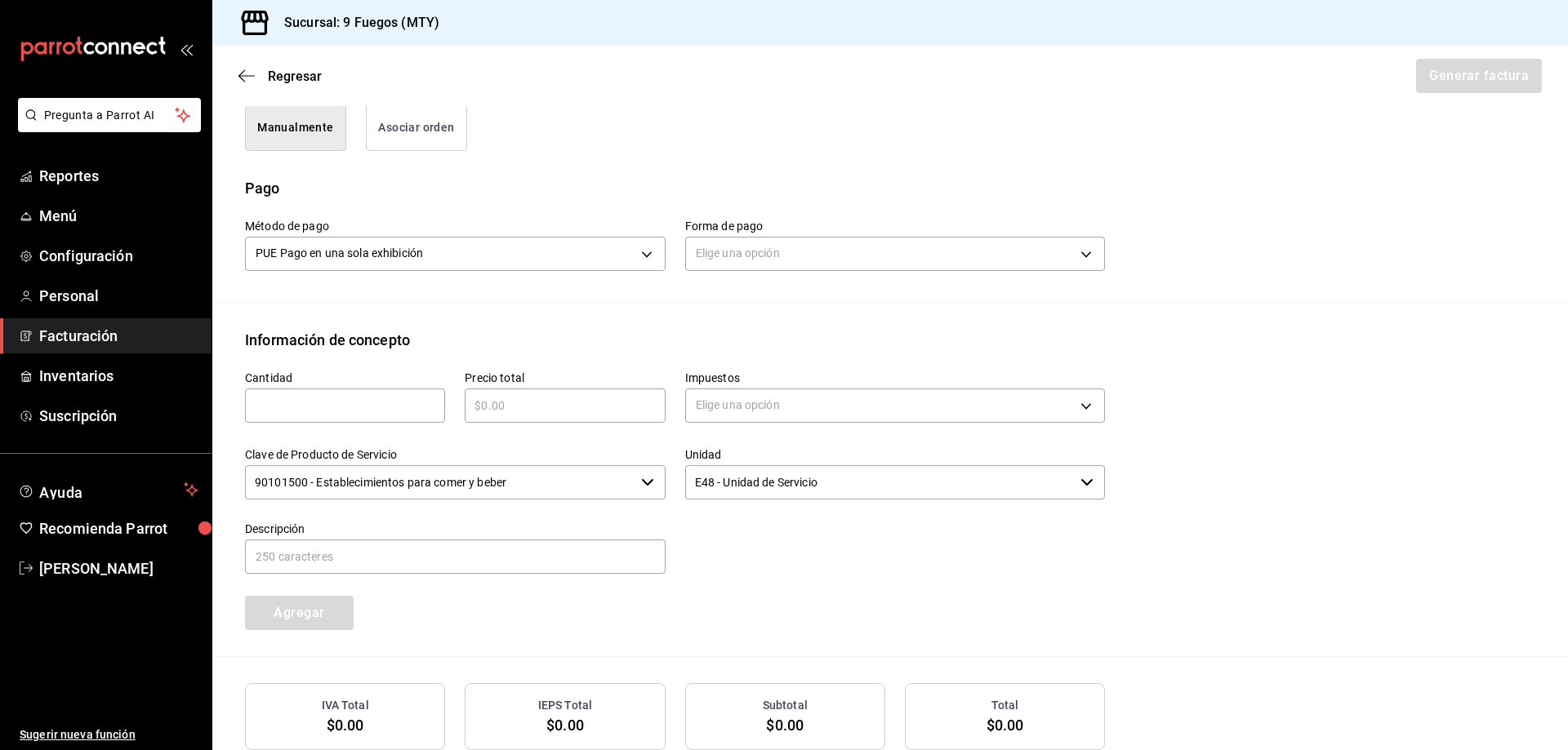
scroll to position [0, 0]
